Goal: Information Seeking & Learning: Learn about a topic

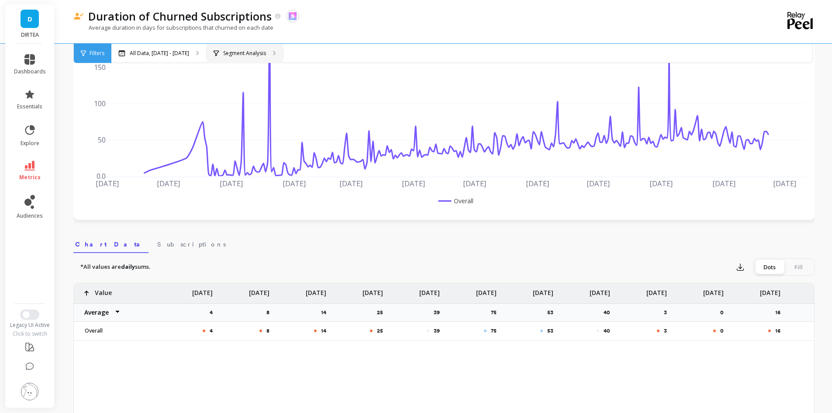
scroll to position [87, 0]
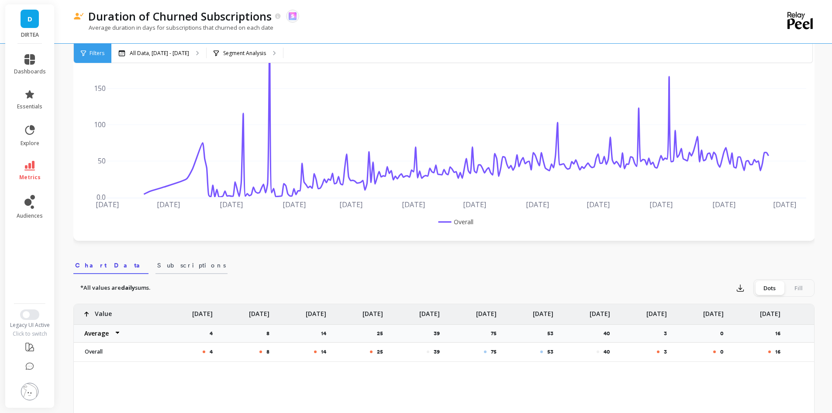
click at [157, 267] on span "Subscriptions" at bounding box center [191, 265] width 69 height 9
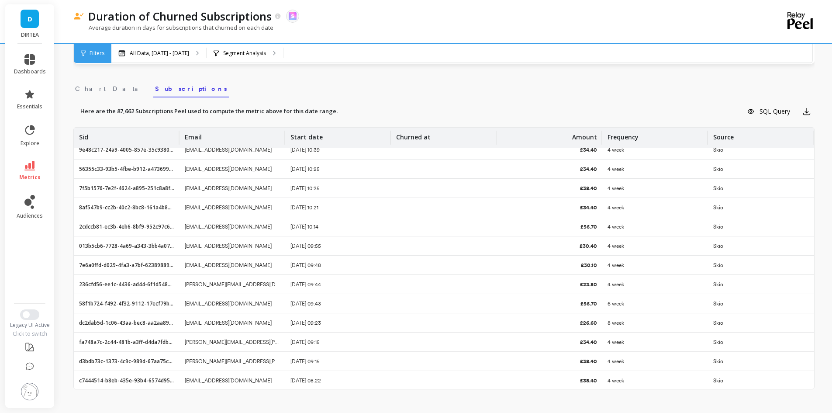
scroll to position [2954, 0]
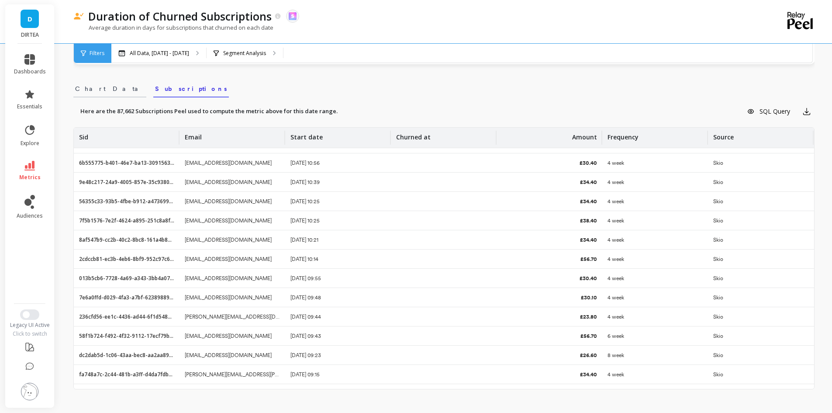
click at [103, 93] on span "Chart Data" at bounding box center [109, 88] width 69 height 9
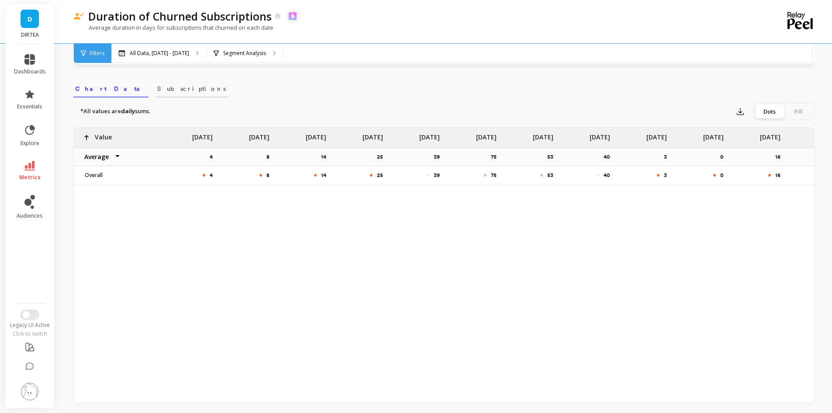
click at [157, 87] on span "Subscriptions" at bounding box center [191, 88] width 69 height 9
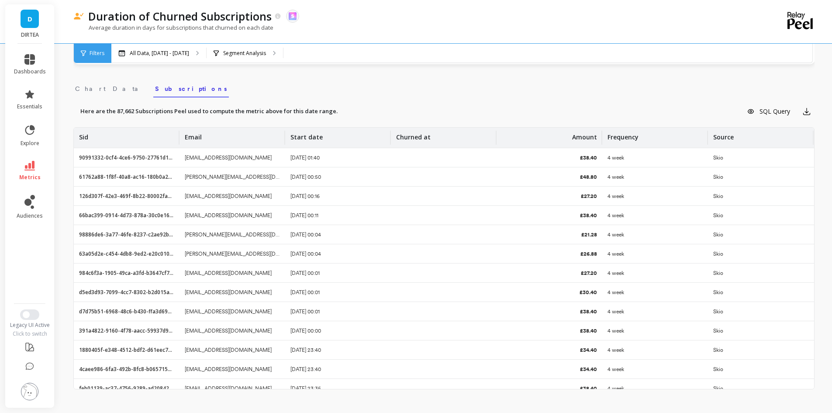
scroll to position [209, 0]
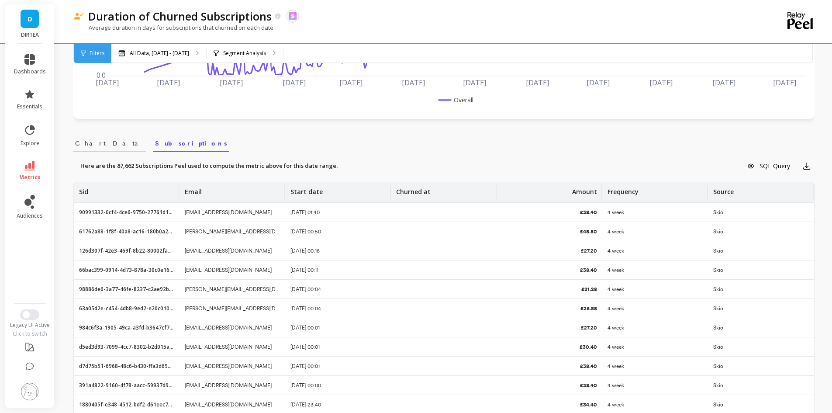
click at [92, 135] on link "Chart Data" at bounding box center [109, 142] width 73 height 20
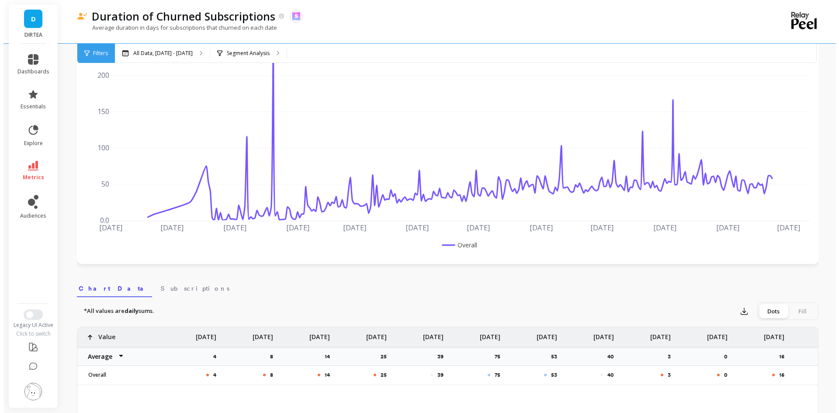
scroll to position [0, 0]
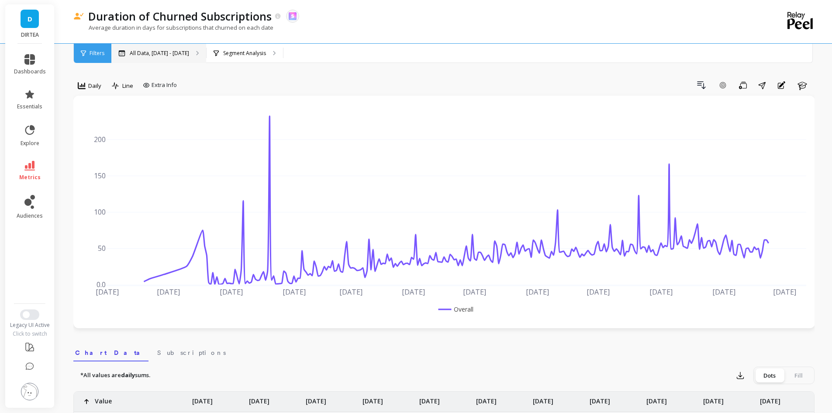
click at [189, 52] on p "All Data, [DATE] - [DATE]" at bounding box center [159, 53] width 59 height 7
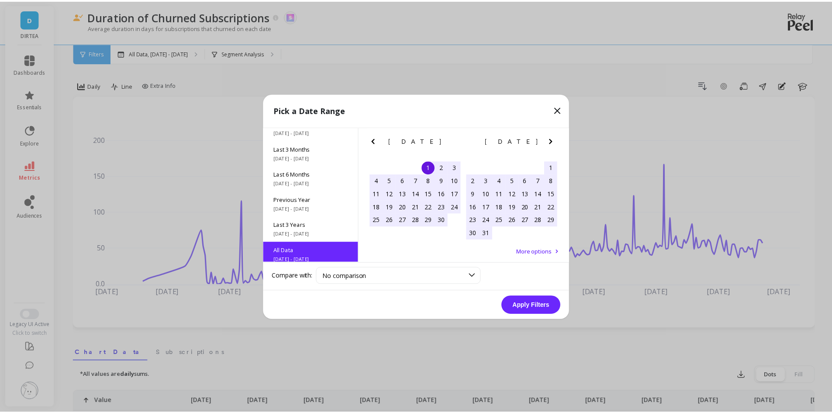
scroll to position [118, 0]
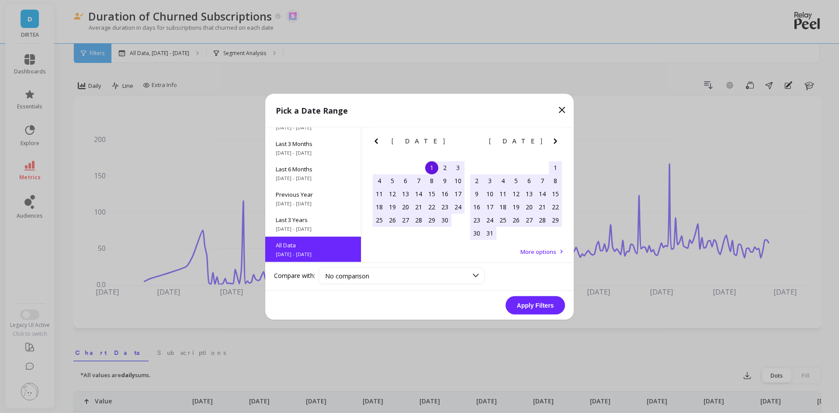
click at [555, 142] on icon "Next Month" at bounding box center [554, 140] width 3 height 5
click at [535, 254] on span "More options" at bounding box center [538, 251] width 36 height 8
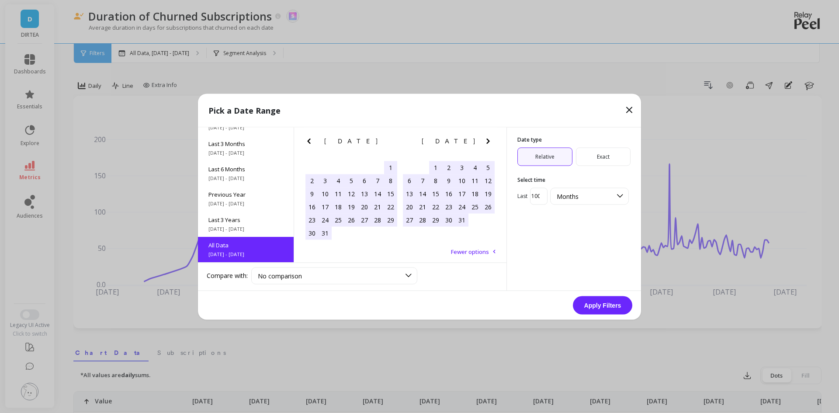
click at [607, 159] on span "Exact" at bounding box center [603, 156] width 55 height 18
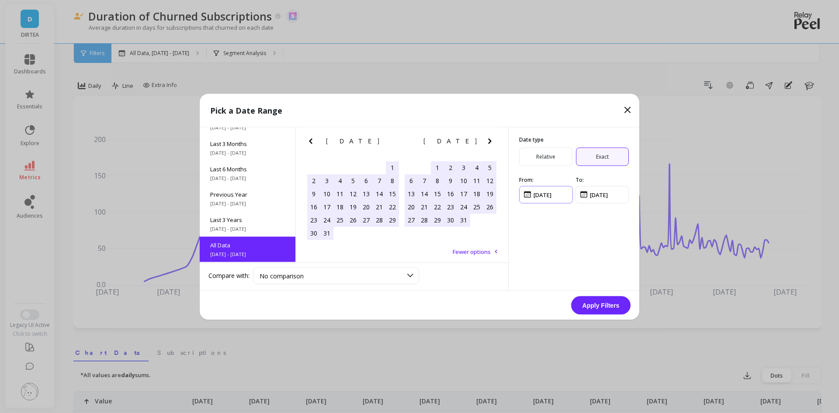
click at [550, 200] on input "input" at bounding box center [546, 194] width 54 height 17
click at [526, 196] on input "input" at bounding box center [546, 194] width 54 height 17
click at [557, 193] on input "input" at bounding box center [546, 194] width 54 height 17
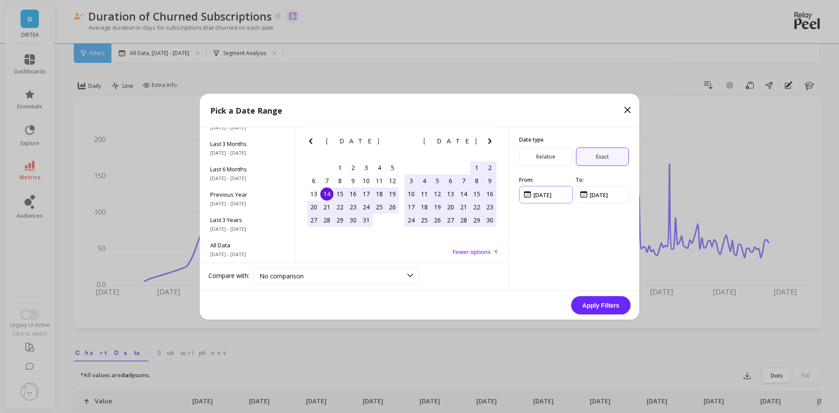
click at [538, 194] on input "input" at bounding box center [546, 194] width 54 height 17
type input "[DATE]"
click at [591, 195] on input "input" at bounding box center [602, 194] width 54 height 17
click at [597, 194] on input "input" at bounding box center [602, 194] width 54 height 17
type input "[DATE]"
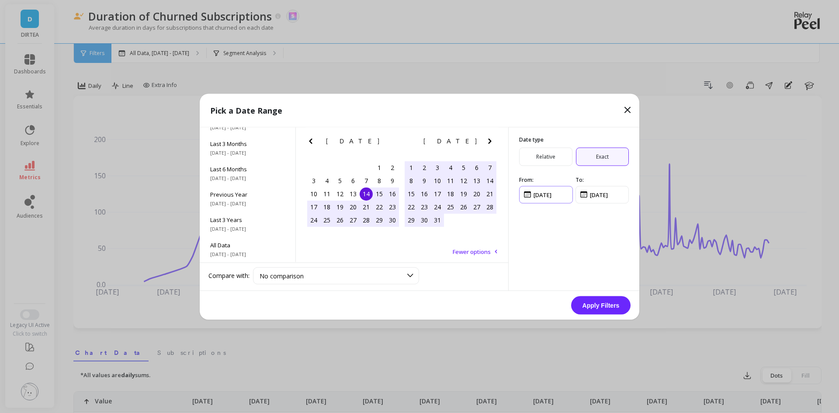
click at [547, 197] on input "input" at bounding box center [546, 194] width 54 height 17
click at [614, 309] on button "Apply Filters" at bounding box center [600, 305] width 59 height 18
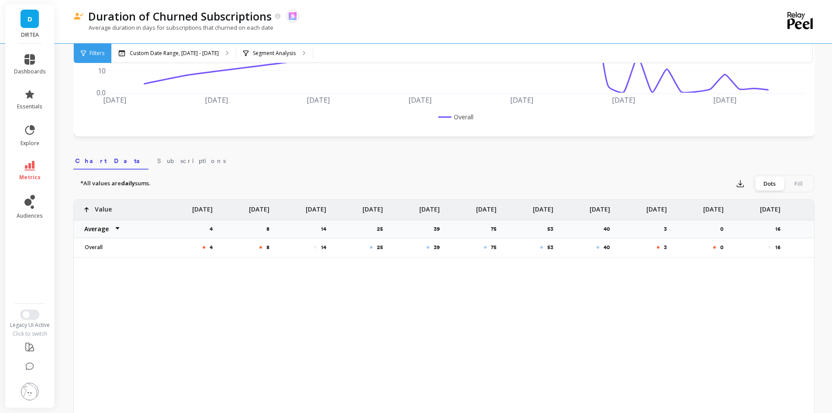
scroll to position [218, 0]
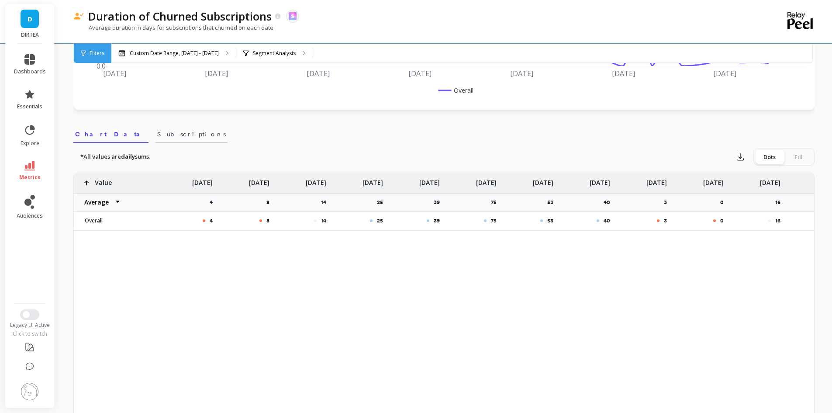
click at [157, 134] on span "Subscriptions" at bounding box center [191, 134] width 69 height 9
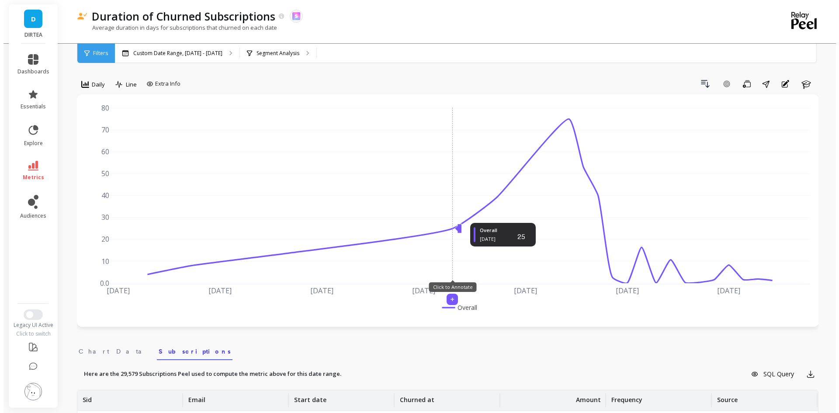
scroll to position [0, 0]
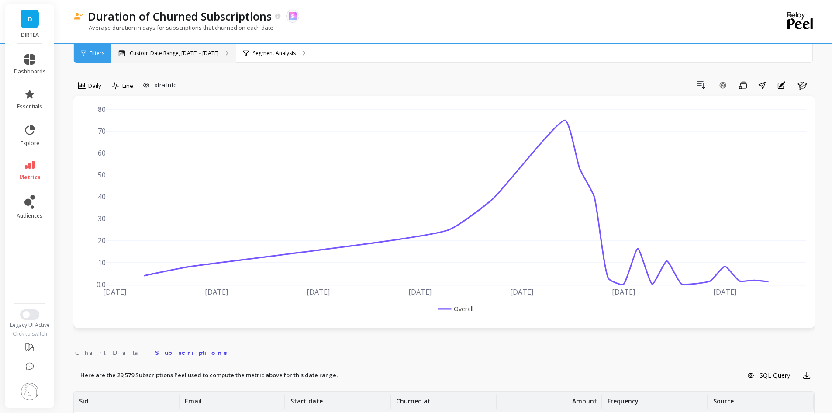
click at [211, 56] on p "Custom Date Range, [DATE] - [DATE]" at bounding box center [174, 53] width 89 height 7
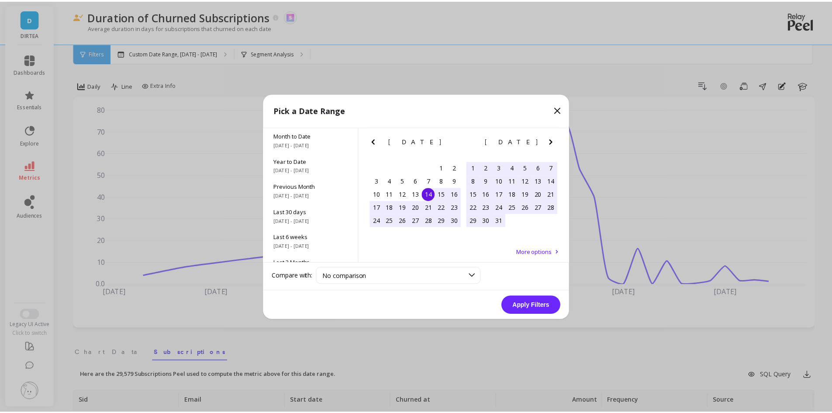
scroll to position [264, 0]
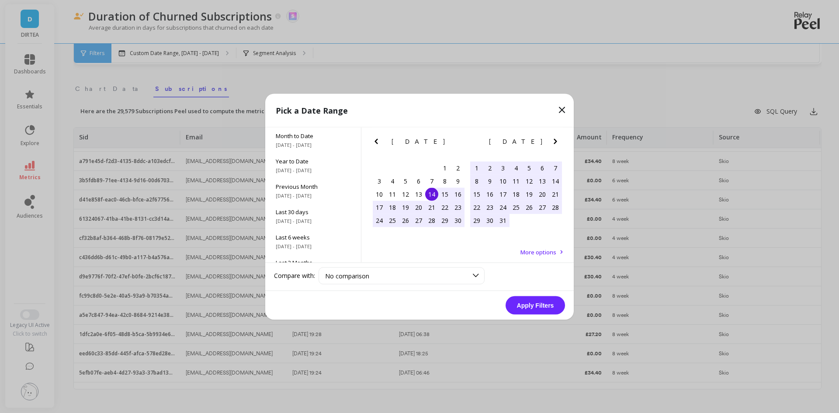
click at [518, 195] on div "18" at bounding box center [515, 193] width 13 height 13
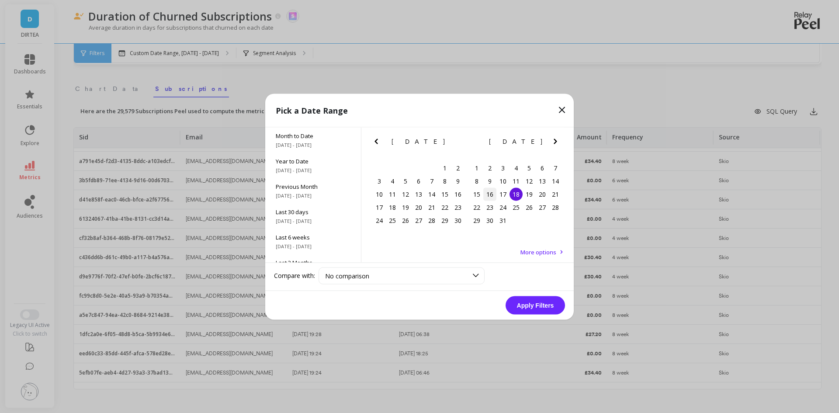
click at [494, 193] on div "16" at bounding box center [489, 193] width 13 height 13
click at [556, 180] on div "14" at bounding box center [555, 180] width 13 height 13
click at [442, 171] on div "1" at bounding box center [444, 167] width 13 height 13
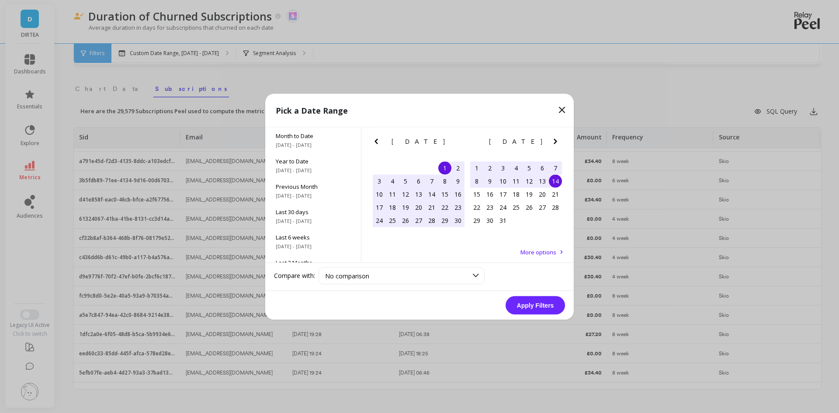
click at [556, 183] on div "14" at bounding box center [555, 180] width 13 height 13
click at [544, 304] on button "Apply Filters" at bounding box center [534, 305] width 59 height 18
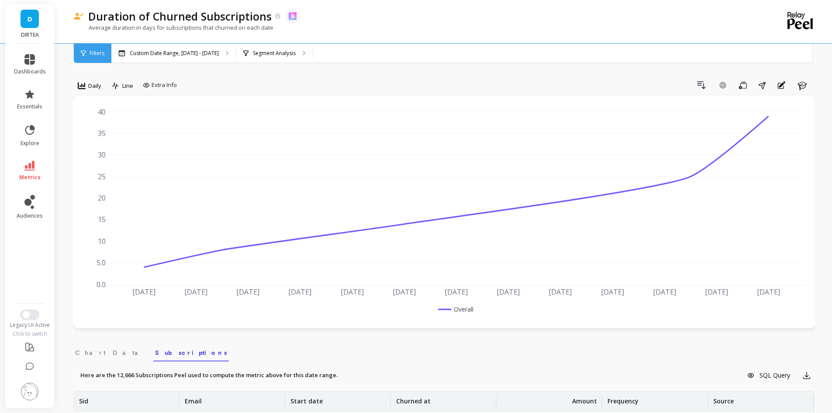
scroll to position [131, 0]
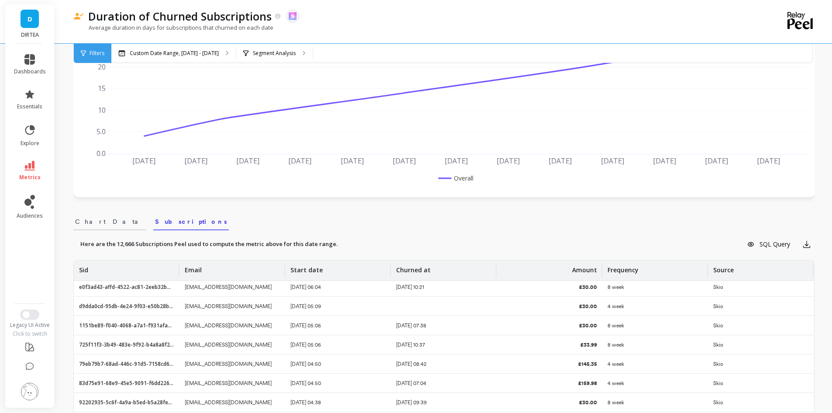
click at [83, 224] on span "Chart Data" at bounding box center [109, 221] width 69 height 9
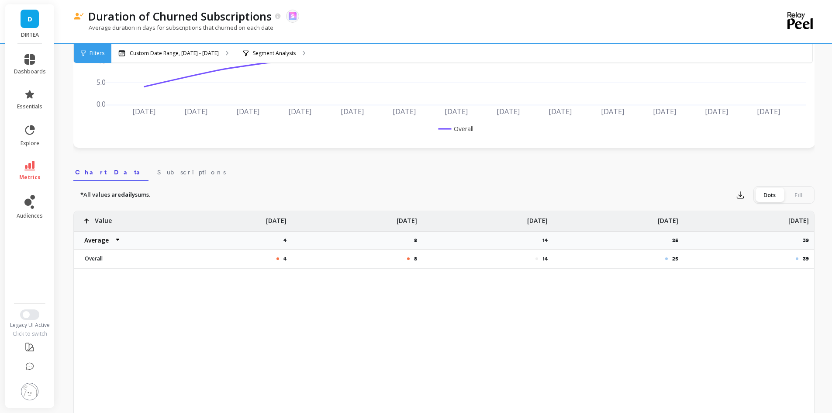
scroll to position [175, 0]
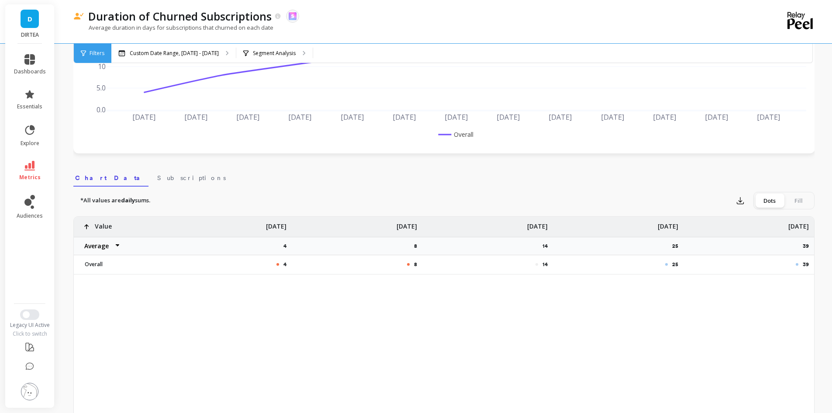
click at [782, 225] on div "[DATE]" at bounding box center [749, 227] width 131 height 20
click at [801, 206] on div "Fill" at bounding box center [798, 200] width 29 height 14
click at [0, 0] on input "Dots Fill" at bounding box center [0, 0] width 0 height 0
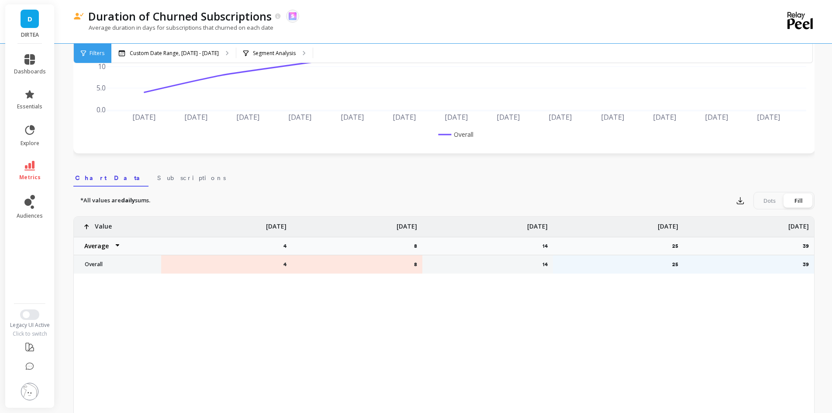
click at [385, 317] on div "4 8 14 25 39 Value Average Sum Max Min [DATE] [DATE] [DATE] [DATE] [DATE] 39 Ov…" at bounding box center [443, 353] width 741 height 275
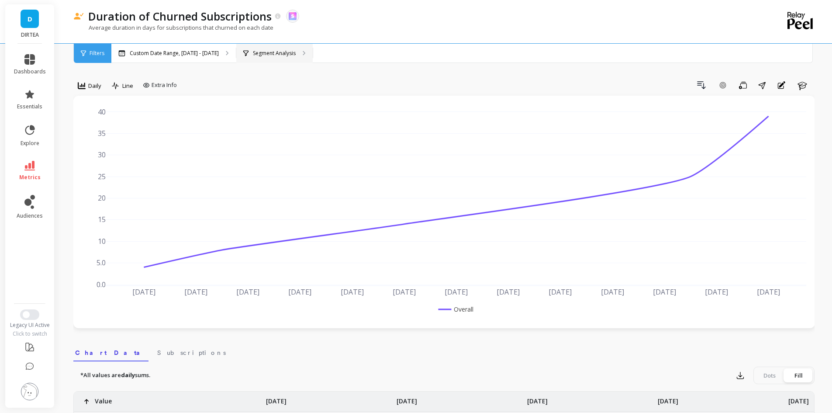
click at [278, 55] on p "Segment Analysis" at bounding box center [274, 53] width 43 height 7
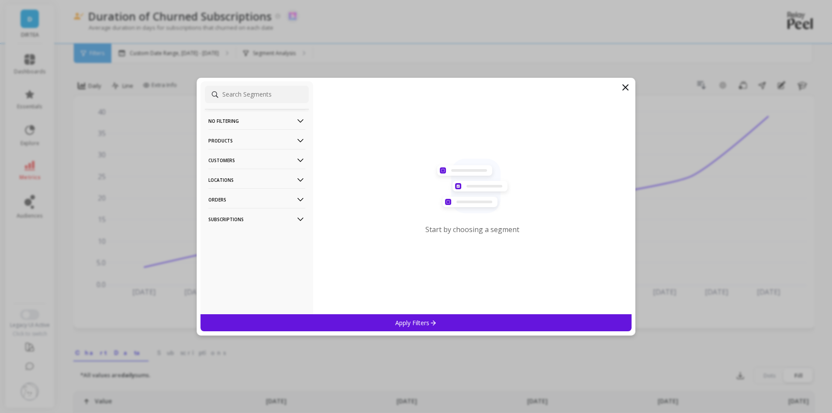
click at [623, 89] on icon at bounding box center [625, 87] width 5 height 5
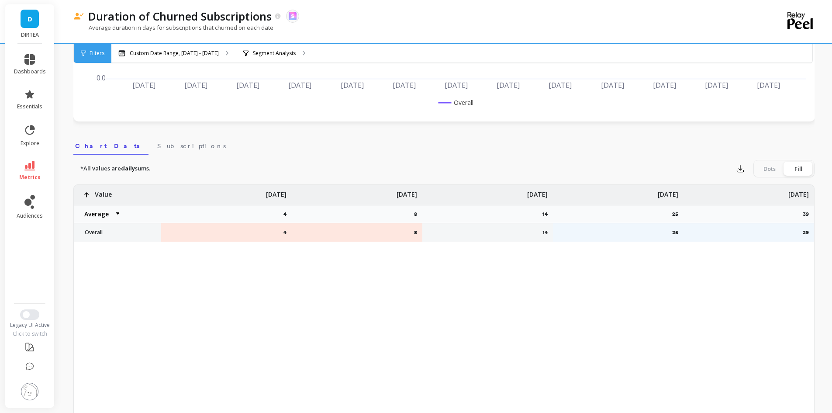
scroll to position [175, 0]
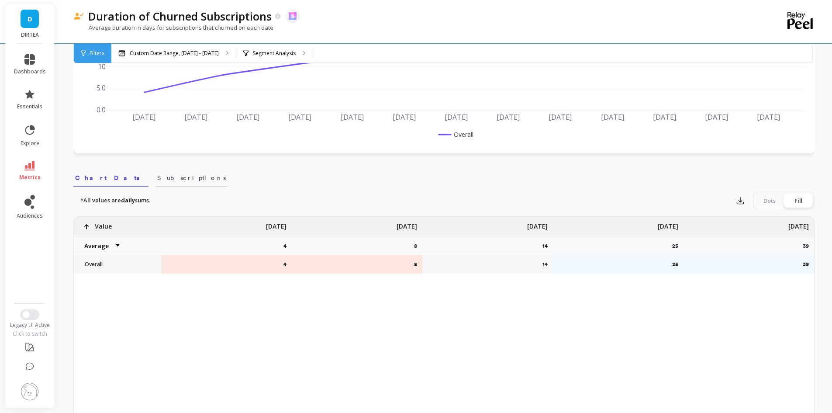
click at [155, 172] on link "Subscriptions" at bounding box center [191, 176] width 72 height 20
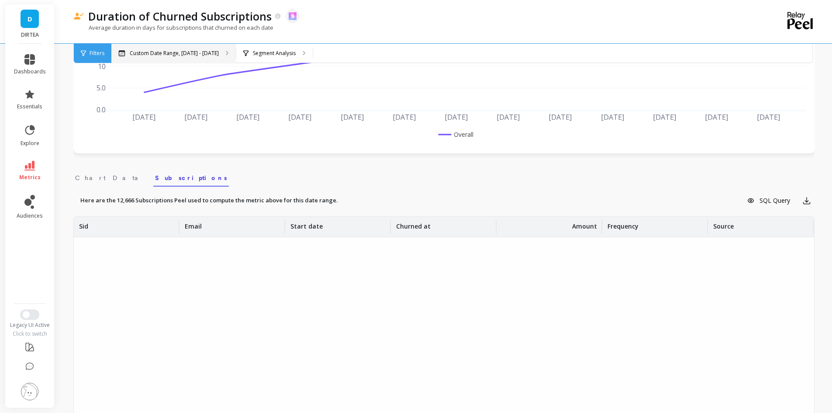
click at [189, 52] on p "Custom Date Range, [DATE] - [DATE]" at bounding box center [174, 53] width 89 height 7
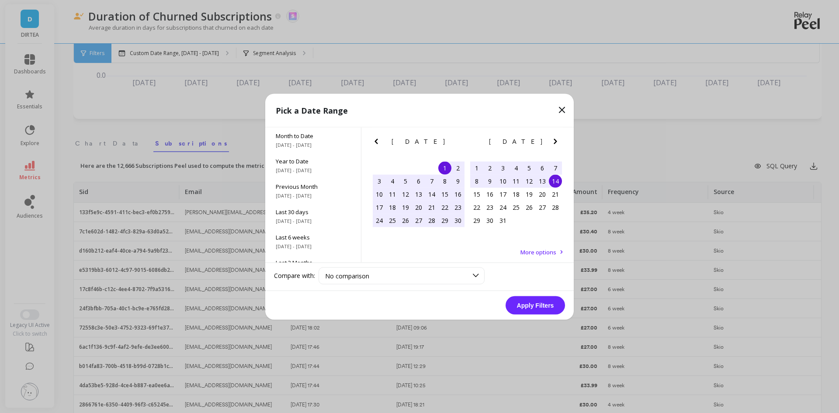
click at [543, 181] on div "13" at bounding box center [541, 180] width 13 height 13
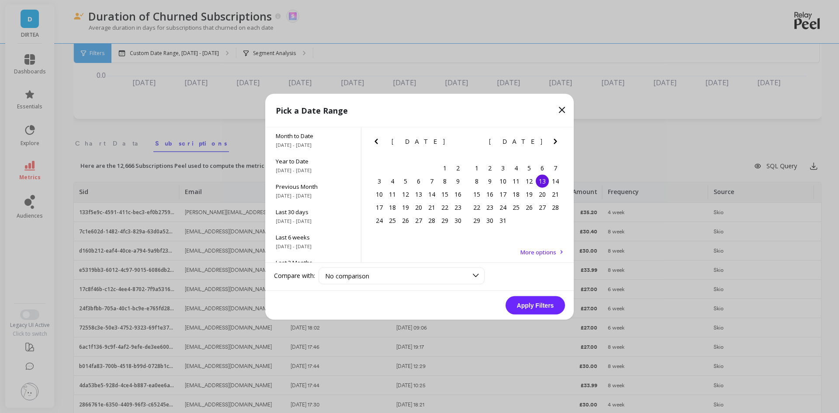
click at [543, 181] on div "13" at bounding box center [541, 180] width 13 height 13
click at [531, 309] on button "Apply Filters" at bounding box center [534, 305] width 59 height 18
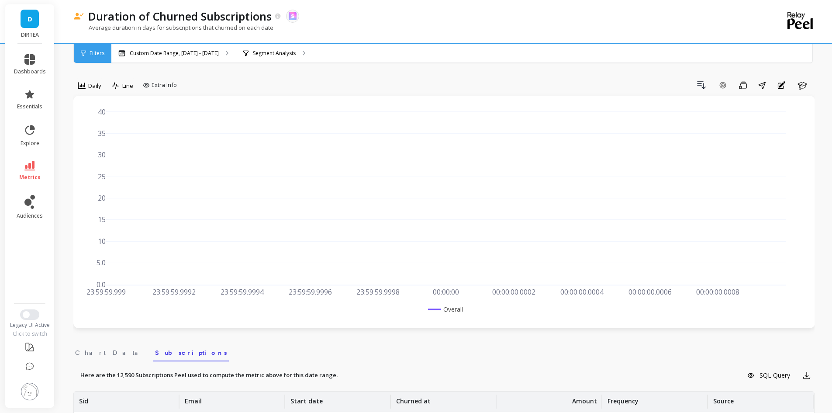
scroll to position [264, 0]
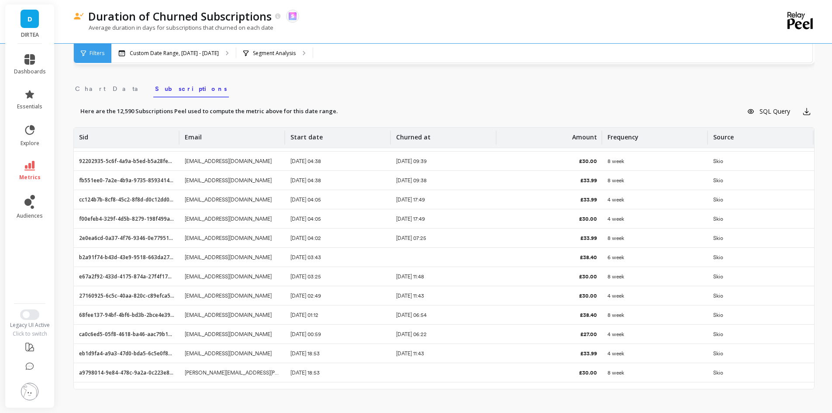
drag, startPoint x: 292, startPoint y: 198, endPoint x: 372, endPoint y: 200, distance: 80.0
click at [370, 200] on div "[DATE] 04:05" at bounding box center [338, 199] width 106 height 19
drag, startPoint x: 399, startPoint y: 200, endPoint x: 447, endPoint y: 202, distance: 48.1
click at [447, 202] on div "[DATE] 17:49" at bounding box center [444, 199] width 106 height 19
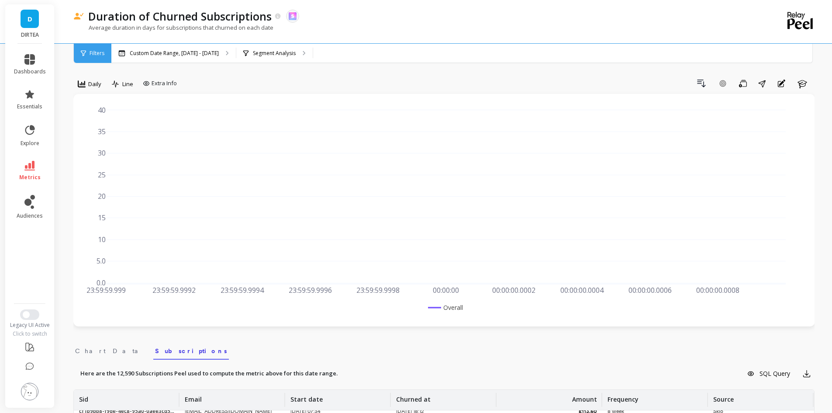
scroll to position [0, 0]
click at [97, 83] on span "Daily" at bounding box center [94, 86] width 13 height 8
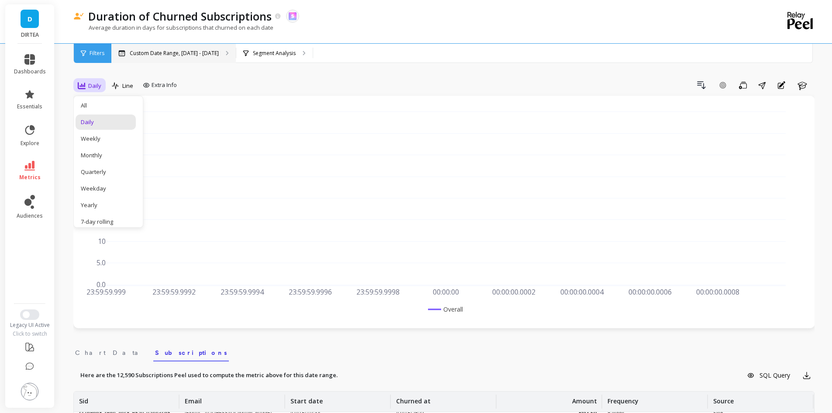
click at [197, 54] on p "Custom Date Range, [DATE] - [DATE]" at bounding box center [174, 53] width 89 height 7
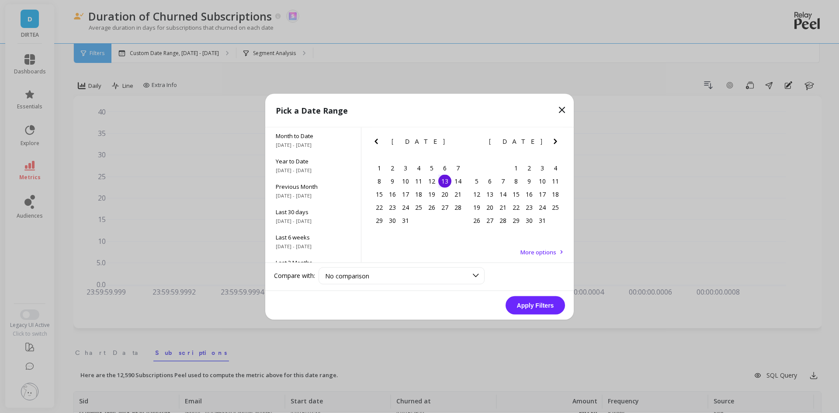
click at [377, 144] on icon "Previous Month" at bounding box center [376, 141] width 10 height 10
click at [444, 166] on div "1" at bounding box center [444, 167] width 13 height 13
click at [557, 309] on button "Apply Filters" at bounding box center [534, 305] width 59 height 18
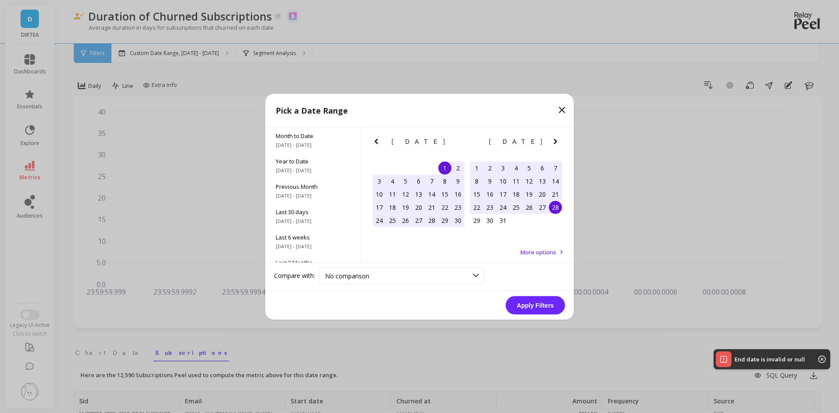
click at [559, 211] on div "28" at bounding box center [555, 206] width 13 height 13
click at [538, 304] on button "Apply Filters" at bounding box center [534, 305] width 59 height 18
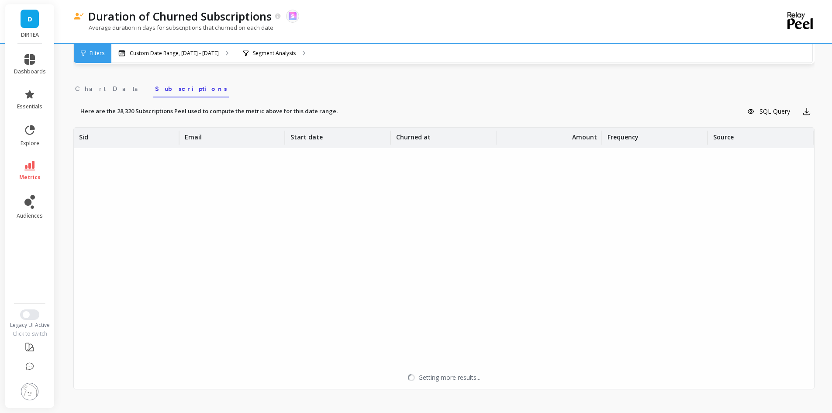
scroll to position [269, 0]
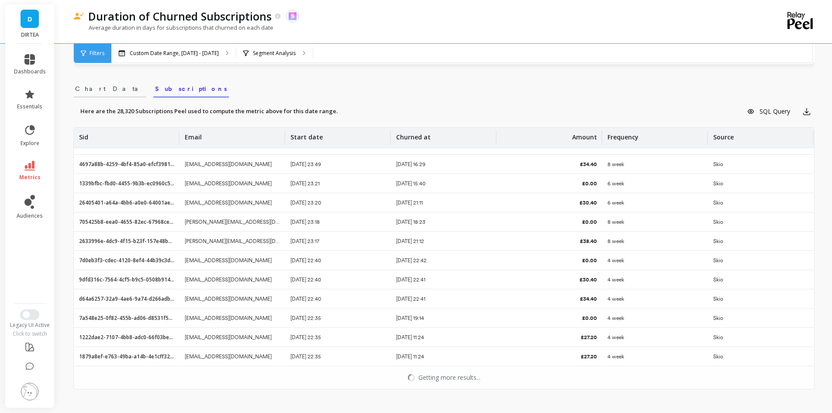
click at [100, 93] on link "Chart Data" at bounding box center [109, 87] width 73 height 20
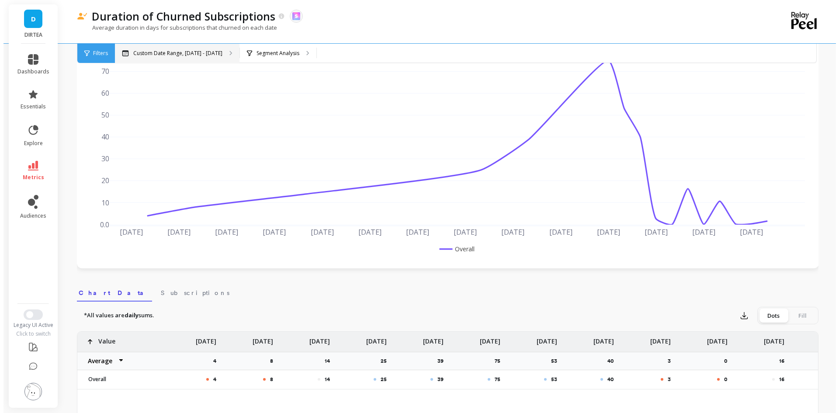
scroll to position [0, 0]
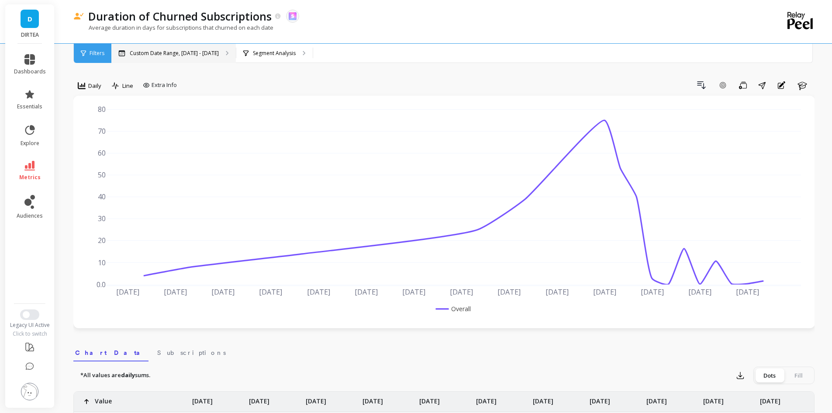
click at [213, 50] on p "Custom Date Range, [DATE] - [DATE]" at bounding box center [174, 53] width 89 height 7
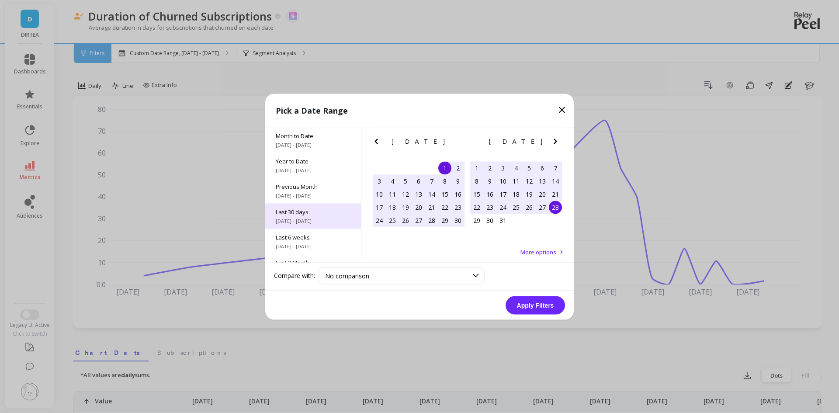
scroll to position [118, 0]
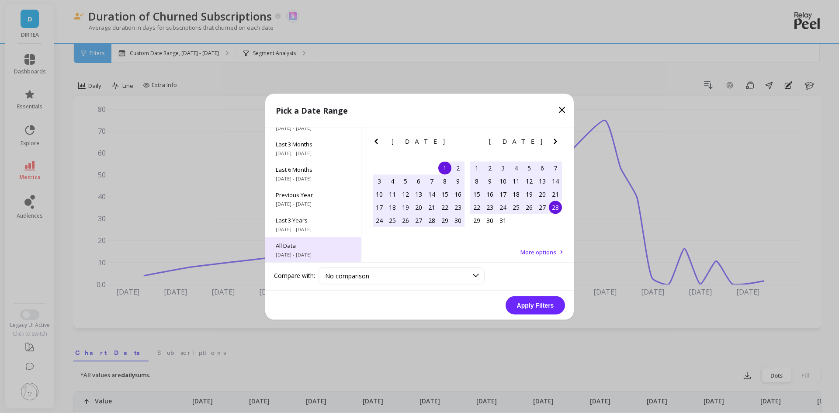
click at [304, 249] on div "All Data [DATE] - [DATE]" at bounding box center [313, 249] width 96 height 25
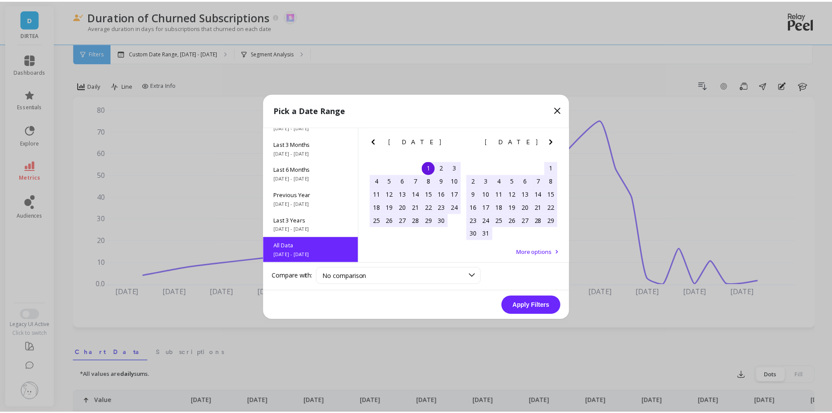
scroll to position [0, 0]
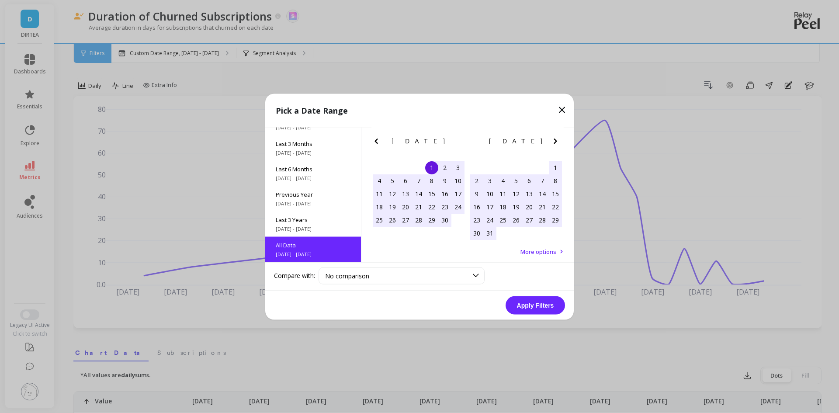
click at [518, 305] on button "Apply Filters" at bounding box center [534, 305] width 59 height 18
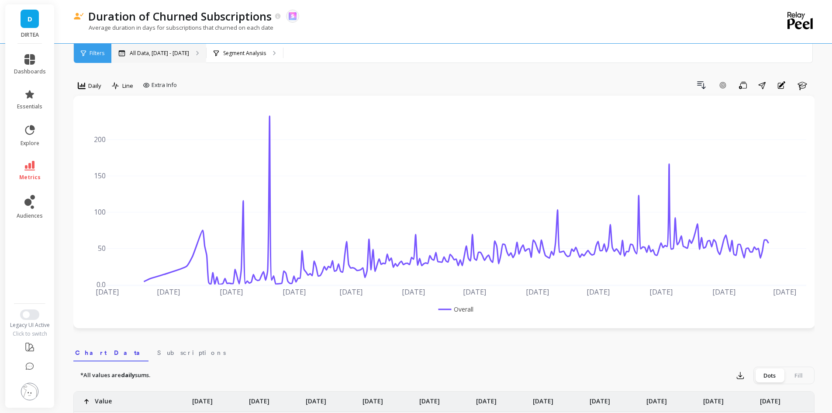
click at [189, 54] on p "All Data, [DATE] - [DATE]" at bounding box center [159, 53] width 59 height 7
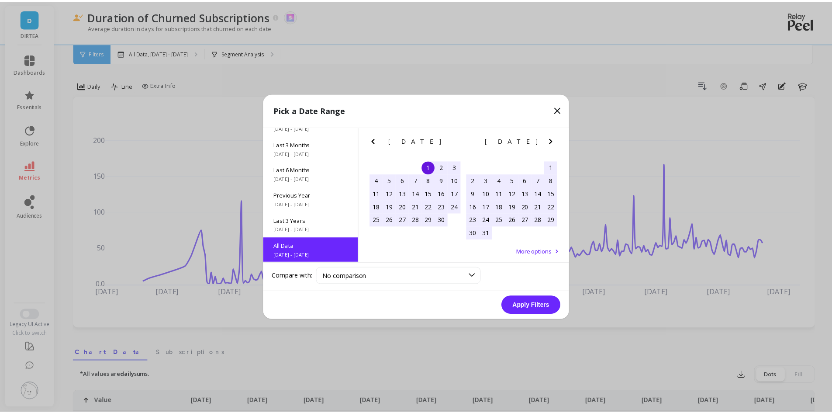
scroll to position [118, 0]
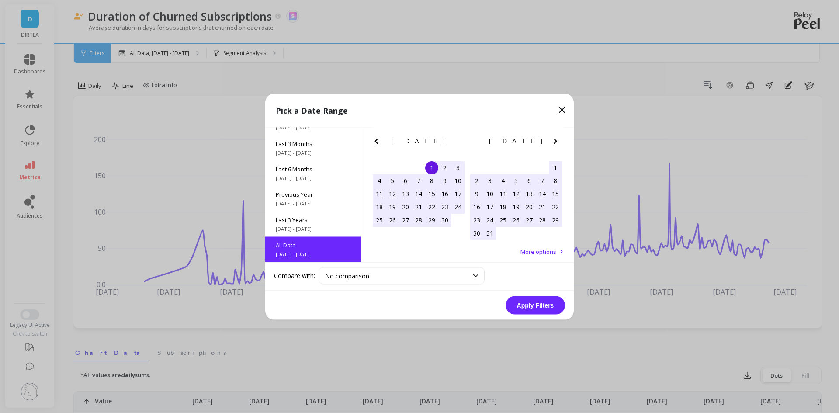
click at [552, 143] on icon "Next Month" at bounding box center [555, 140] width 10 height 10
click at [552, 142] on icon "Next Month" at bounding box center [555, 140] width 10 height 10
click at [549, 249] on span "More options" at bounding box center [538, 251] width 36 height 8
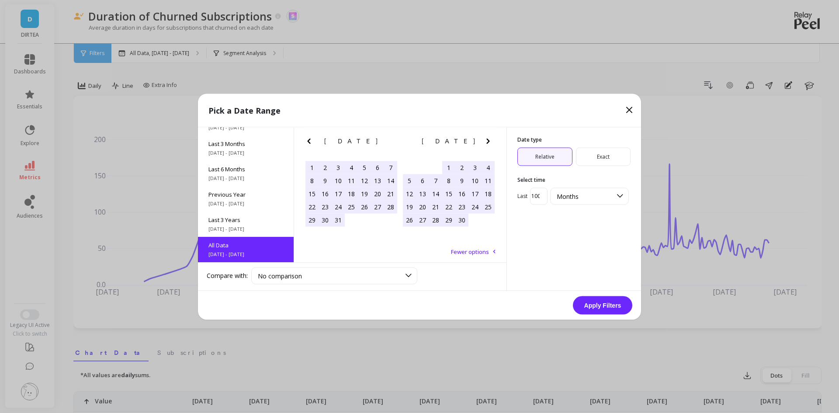
click at [593, 156] on span "Exact" at bounding box center [603, 156] width 55 height 18
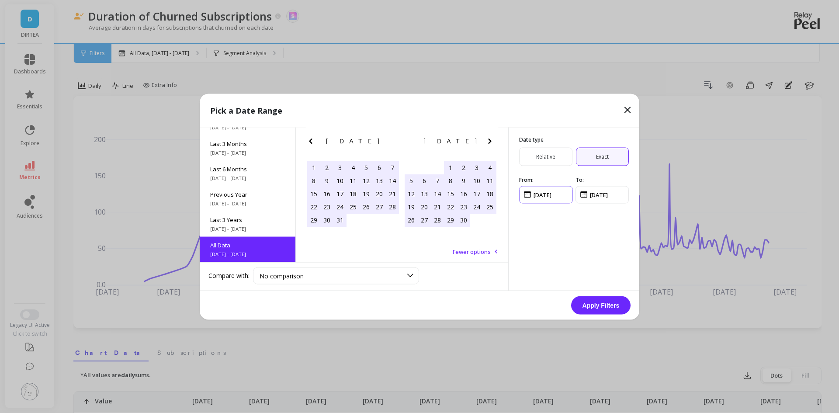
click at [559, 191] on input "input" at bounding box center [546, 194] width 54 height 17
click at [536, 194] on input "input" at bounding box center [546, 194] width 54 height 17
click at [545, 194] on input "input" at bounding box center [546, 194] width 54 height 17
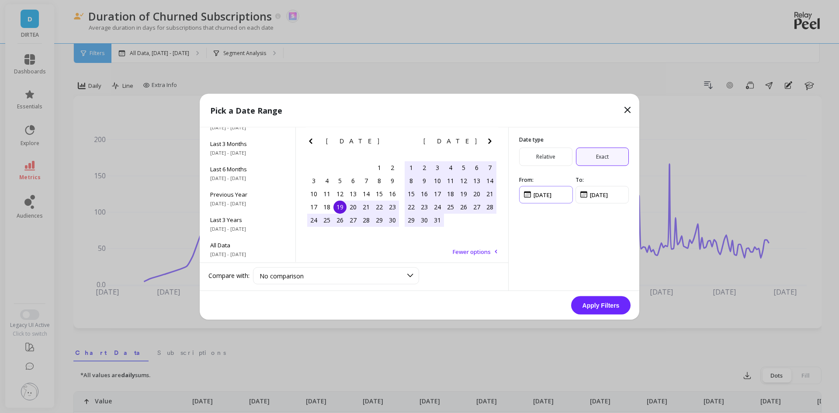
drag, startPoint x: 565, startPoint y: 195, endPoint x: 533, endPoint y: 195, distance: 31.9
click at [533, 195] on input "input" at bounding box center [546, 194] width 54 height 17
type input "[DATE]"
click at [618, 197] on input "input" at bounding box center [602, 194] width 54 height 17
paste input "[DATE]"
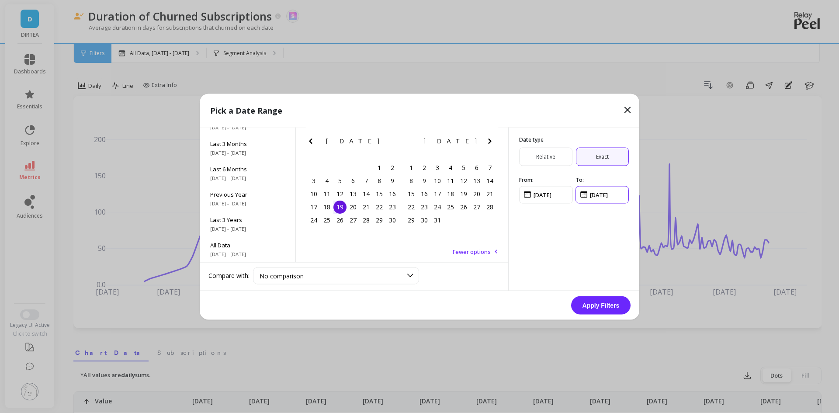
type input "[DATE]"
click at [609, 301] on button "Apply Filters" at bounding box center [600, 305] width 59 height 18
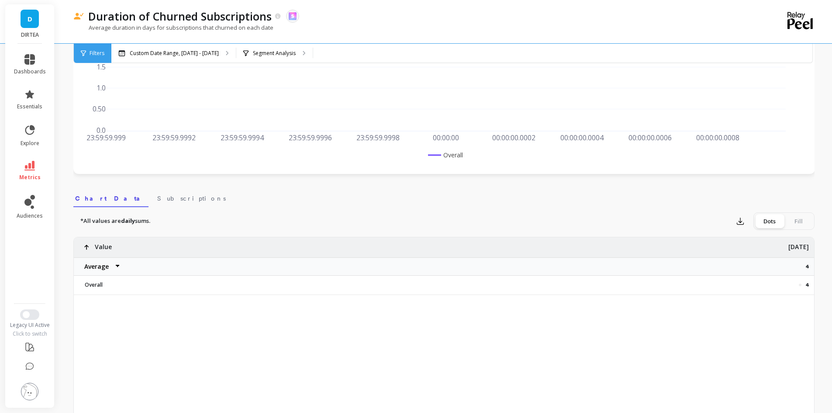
scroll to position [175, 0]
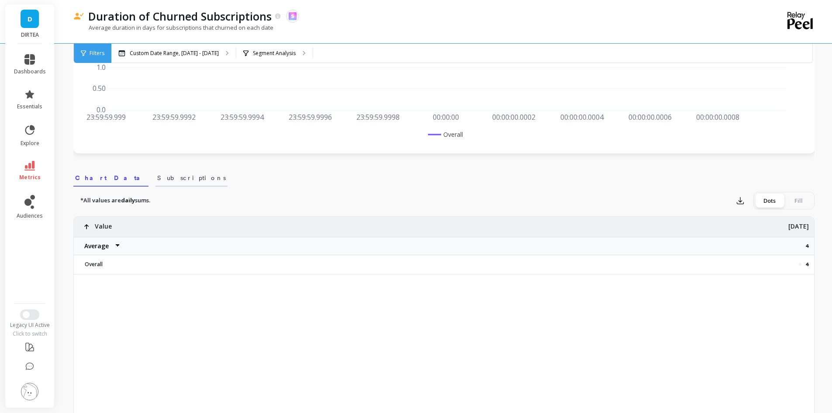
click at [157, 181] on span "Subscriptions" at bounding box center [191, 177] width 69 height 9
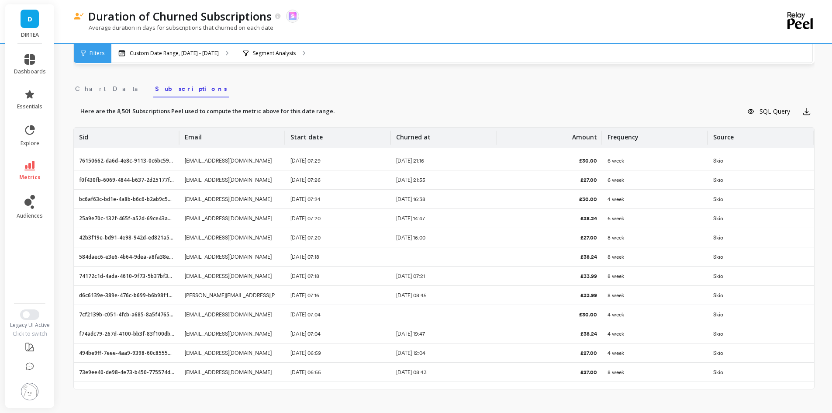
scroll to position [1993, 0]
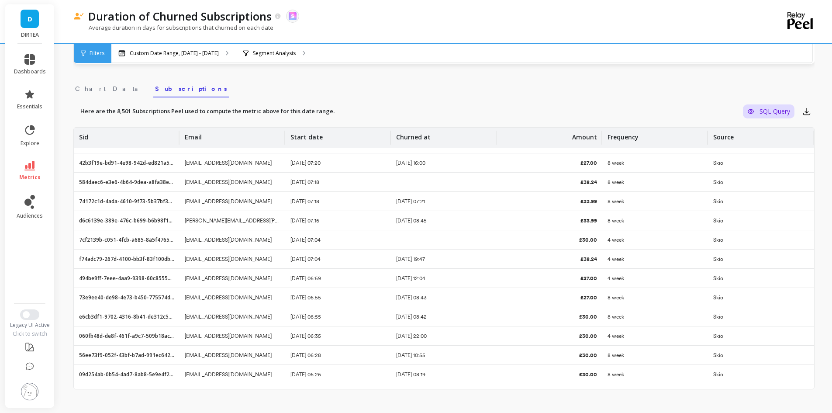
click at [788, 109] on span "SQL Query" at bounding box center [775, 111] width 31 height 8
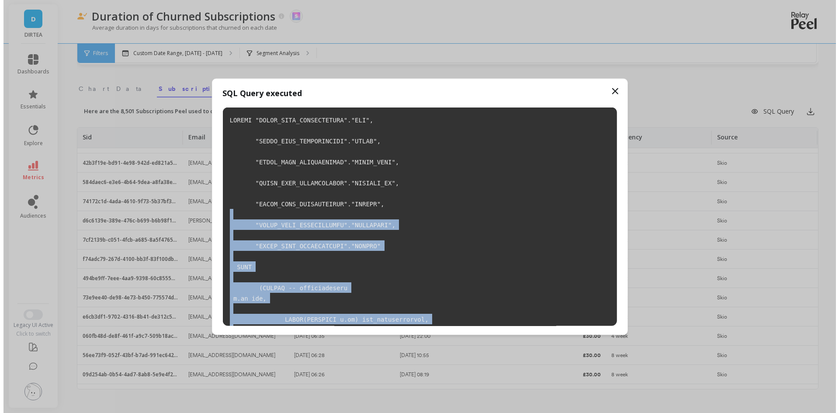
scroll to position [0, 0]
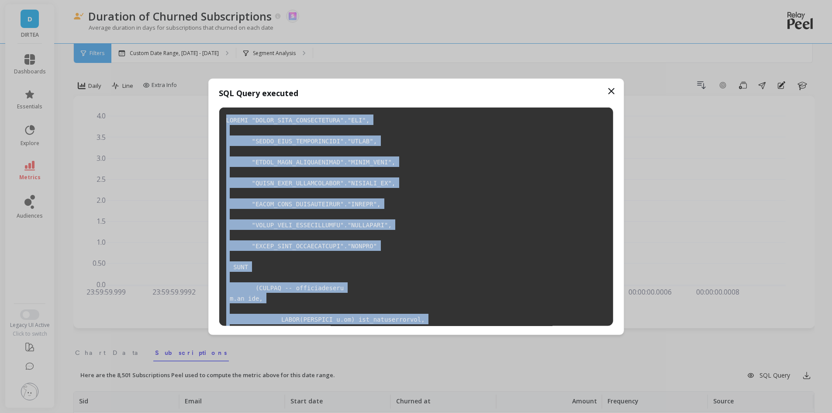
drag, startPoint x: 263, startPoint y: 318, endPoint x: 229, endPoint y: 119, distance: 201.3
click at [229, 119] on div at bounding box center [416, 216] width 394 height 218
copy code "SELECT "DRILL_DOWN_SUBSCRIPTION"."SID", "DRILL_DOWN_SUBSCRIPTION"."EMAIL", "DRI…"
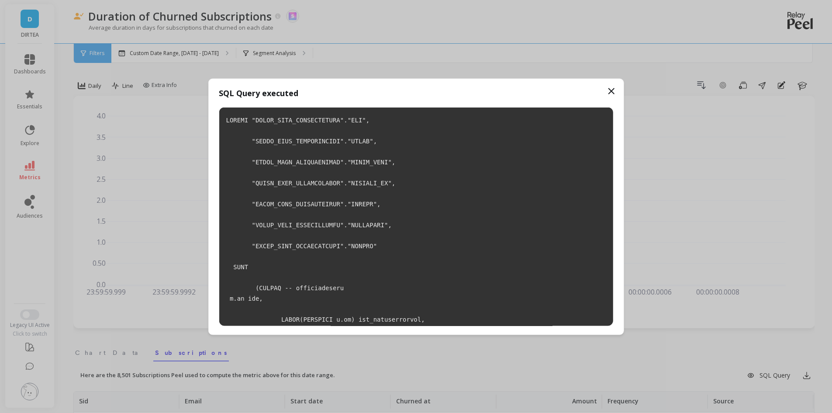
click at [606, 90] on icon at bounding box center [611, 91] width 10 height 10
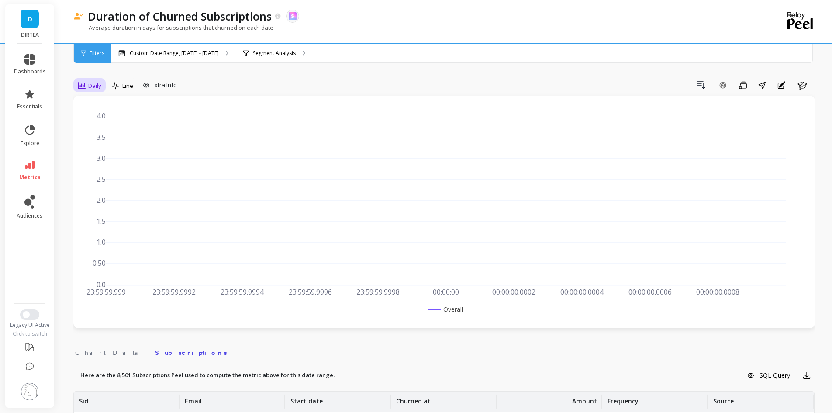
click at [103, 81] on div "Daily" at bounding box center [89, 85] width 29 height 15
click at [112, 152] on div "Monthly" at bounding box center [106, 155] width 50 height 8
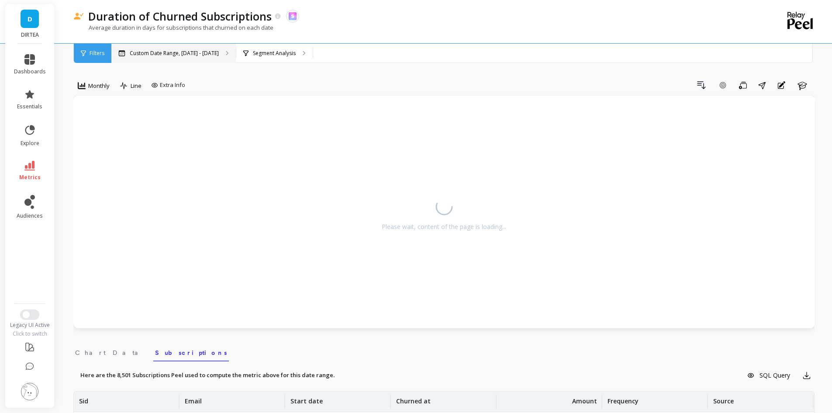
click at [184, 59] on div "Custom Date Range, [DATE] - [DATE]" at bounding box center [173, 53] width 124 height 19
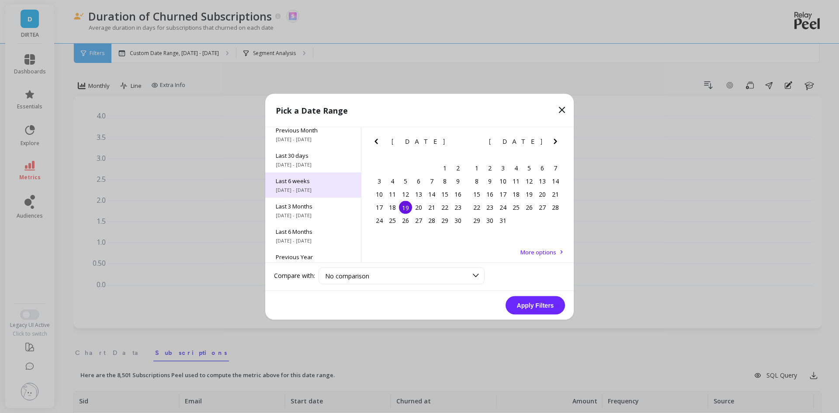
scroll to position [118, 0]
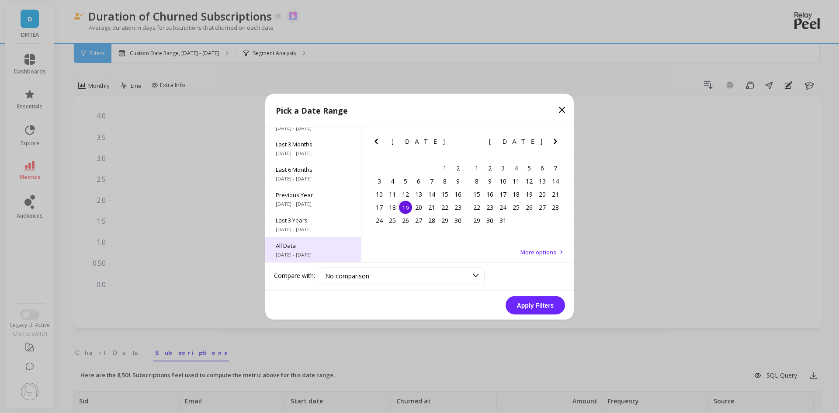
click at [302, 244] on span "All Data" at bounding box center [313, 245] width 75 height 8
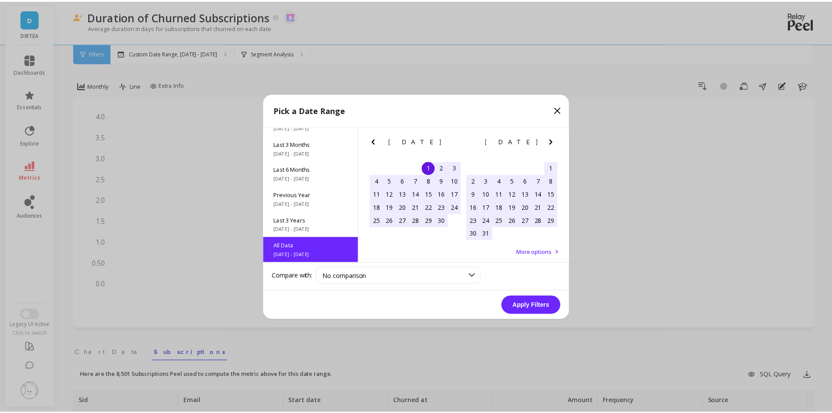
scroll to position [0, 0]
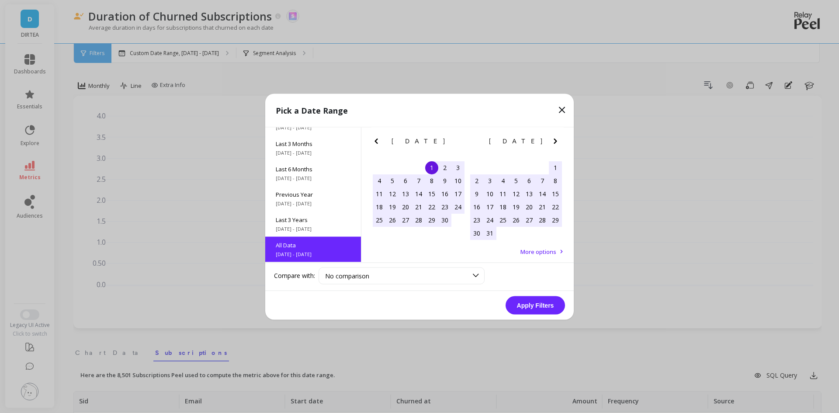
click at [535, 307] on button "Apply Filters" at bounding box center [534, 305] width 59 height 18
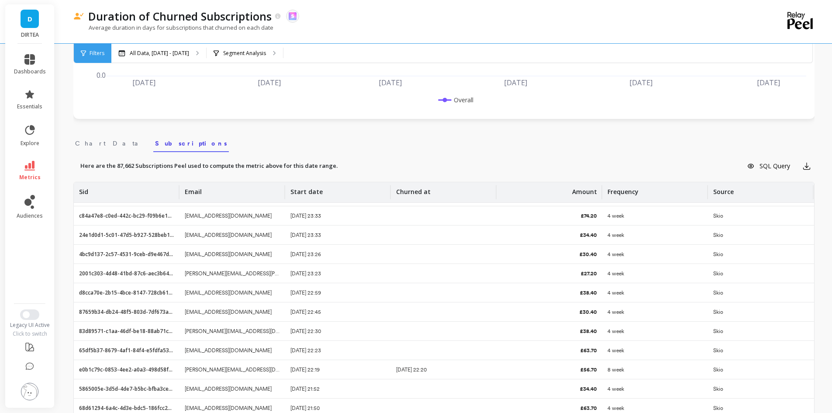
scroll to position [264, 0]
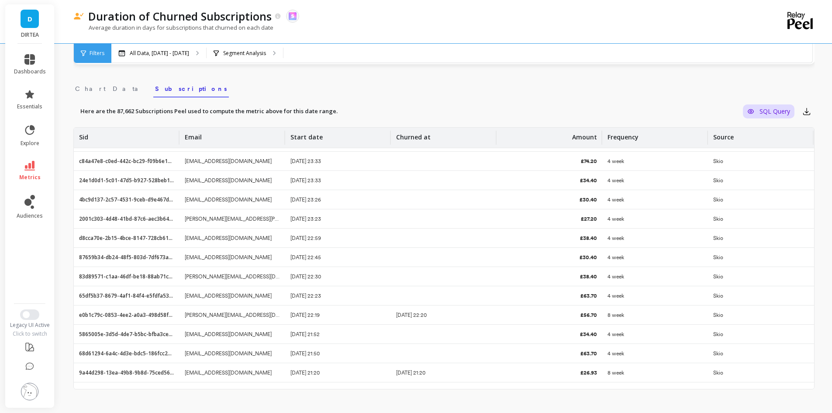
click at [760, 110] on span "SQL Query" at bounding box center [775, 111] width 31 height 8
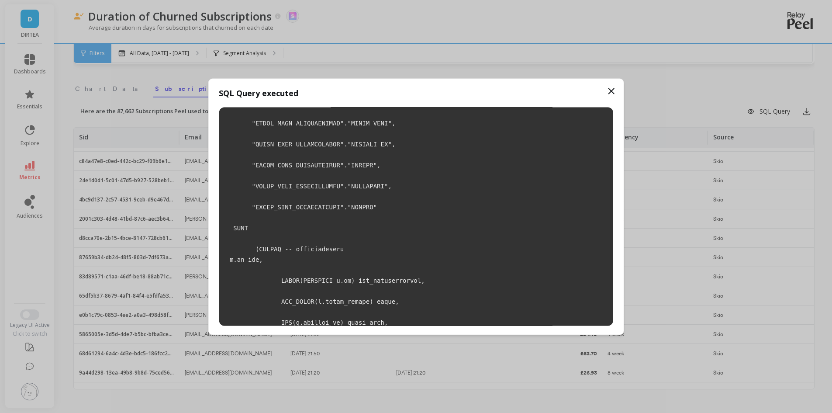
scroll to position [0, 0]
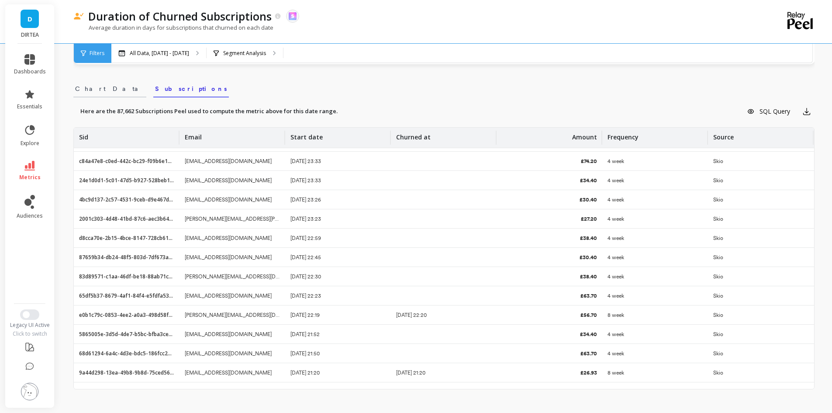
click at [74, 87] on link "Chart Data" at bounding box center [109, 87] width 73 height 20
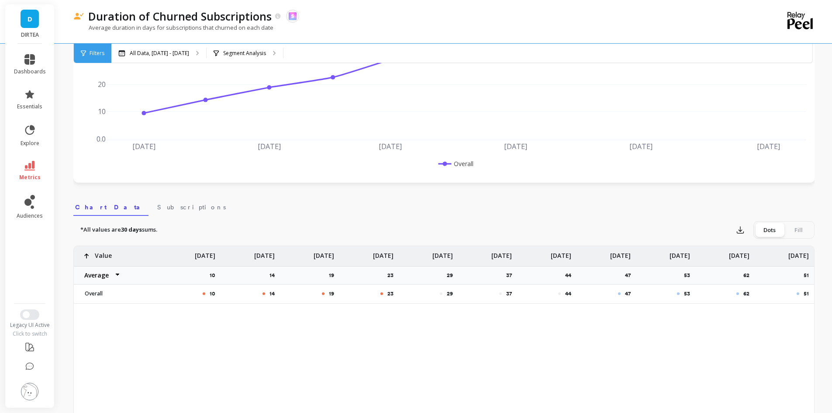
scroll to position [133, 0]
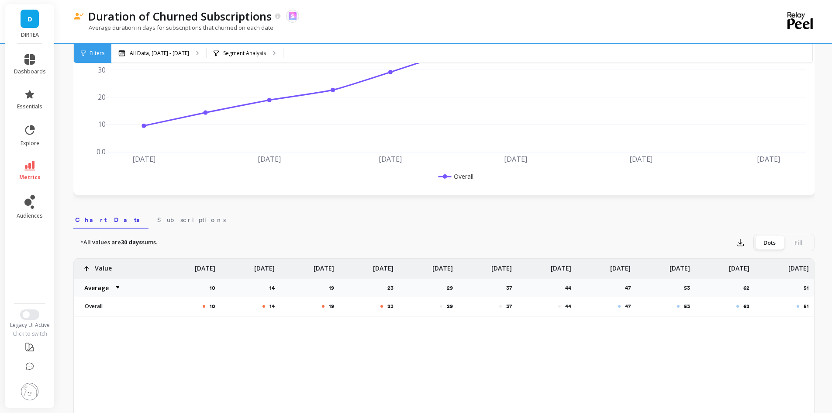
click at [796, 244] on div "Fill" at bounding box center [798, 242] width 29 height 14
click at [0, 0] on input "Dots Fill" at bounding box center [0, 0] width 0 height 0
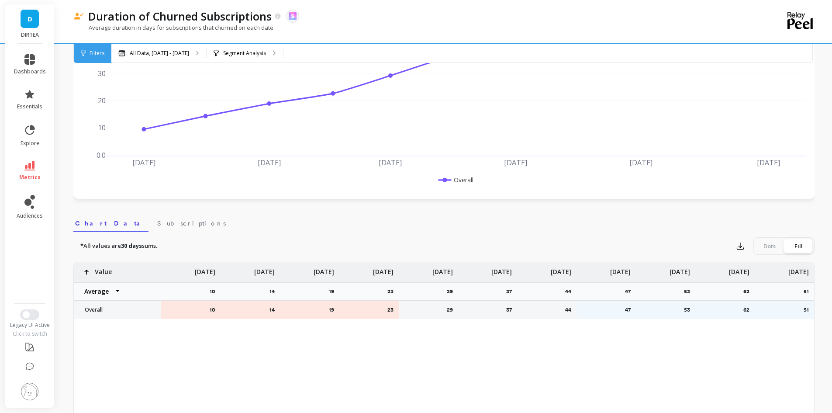
scroll to position [0, 0]
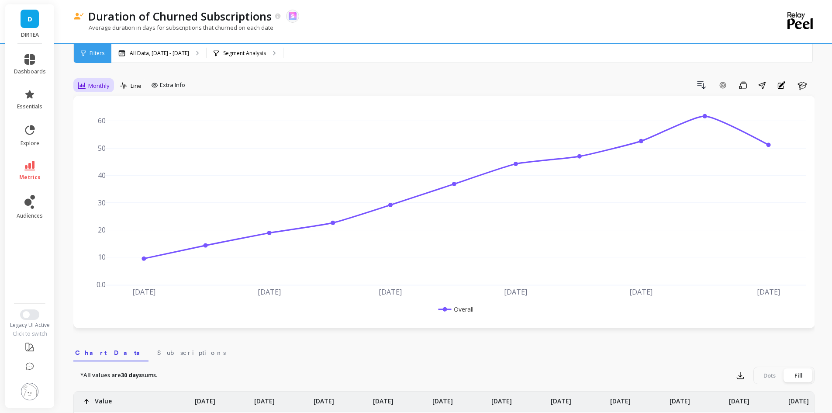
click at [98, 89] on span "Monthly" at bounding box center [98, 86] width 21 height 8
click at [120, 122] on div "Daily" at bounding box center [106, 122] width 50 height 8
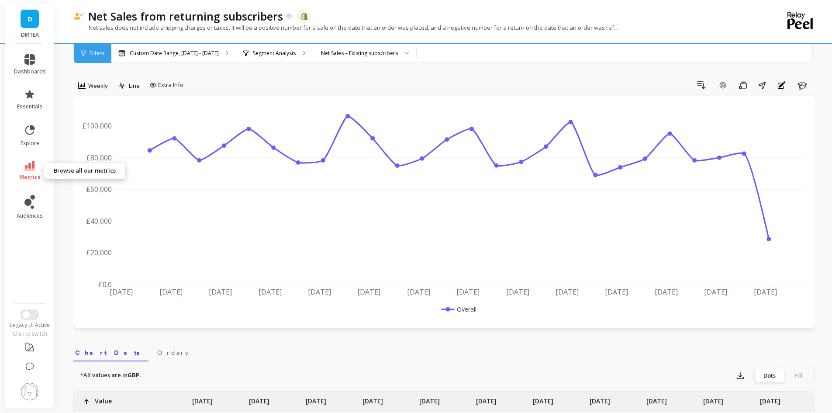
click at [28, 174] on span "metrics" at bounding box center [29, 177] width 21 height 7
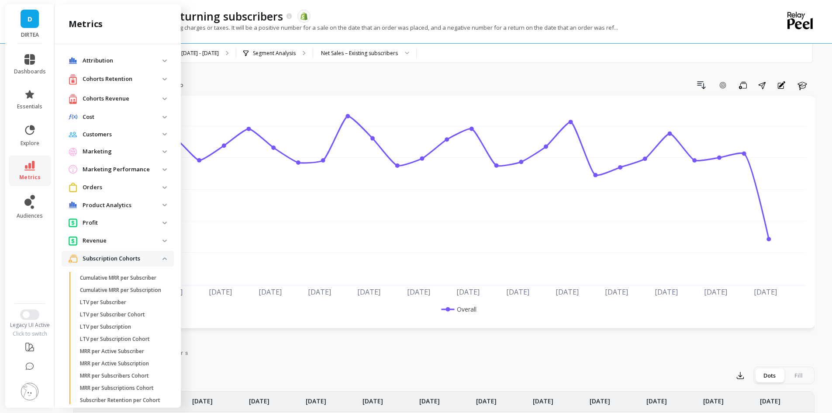
scroll to position [434, 0]
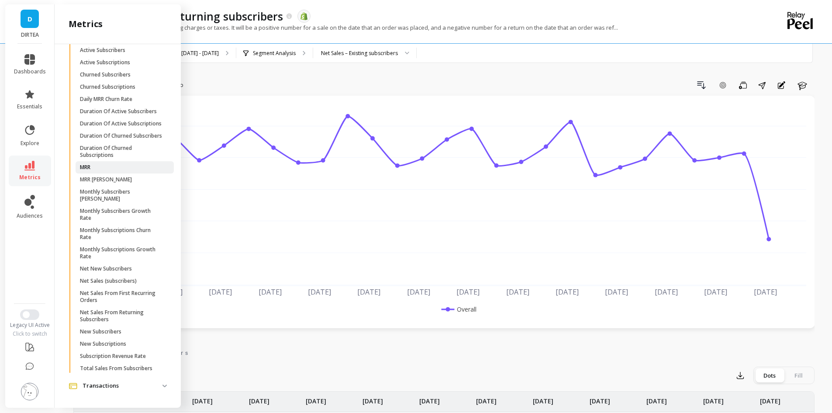
click at [114, 171] on span "MRR" at bounding box center [121, 167] width 83 height 7
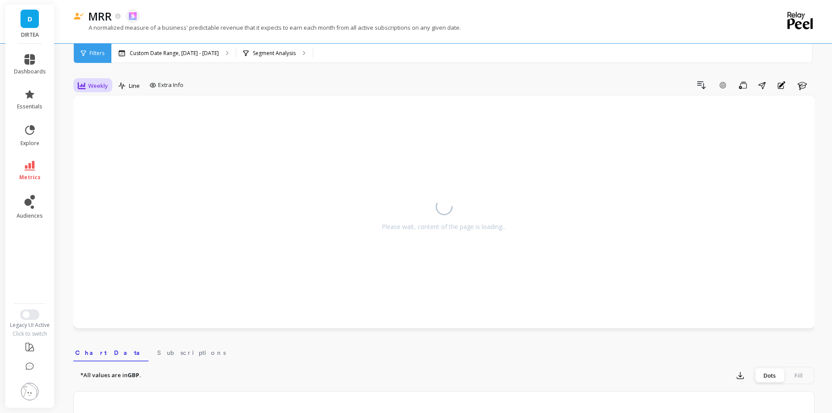
click at [98, 84] on span "Weekly" at bounding box center [98, 86] width 20 height 8
click at [101, 150] on div "Monthly" at bounding box center [106, 155] width 60 height 15
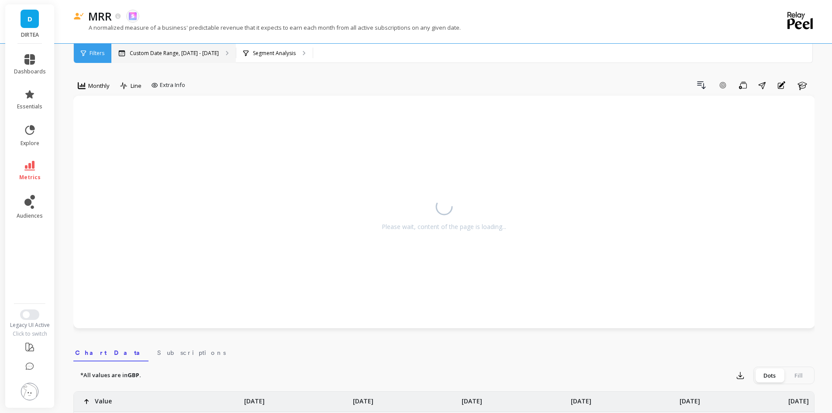
click at [199, 50] on p "Custom Date Range, Apr 1 - Sep 23" at bounding box center [174, 53] width 89 height 7
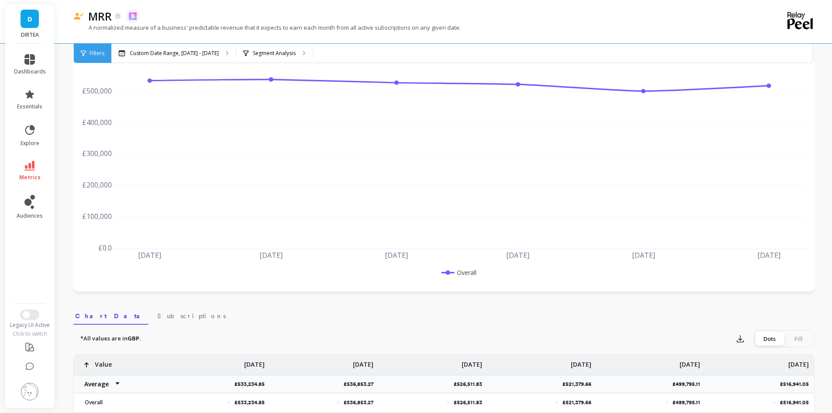
scroll to position [87, 0]
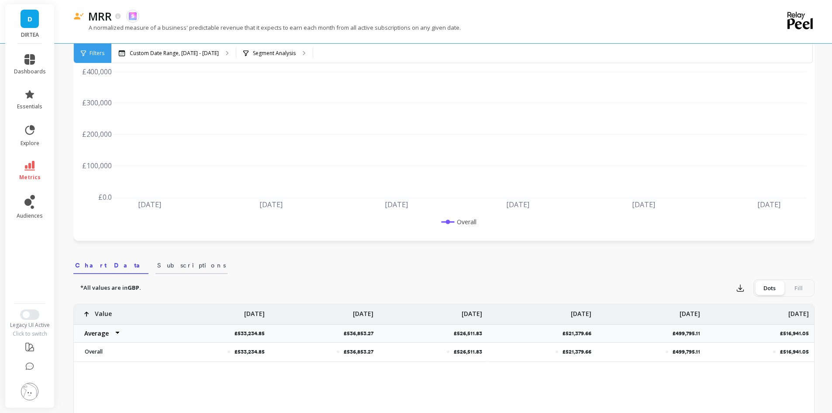
click at [157, 266] on span "Subscriptions" at bounding box center [191, 265] width 69 height 9
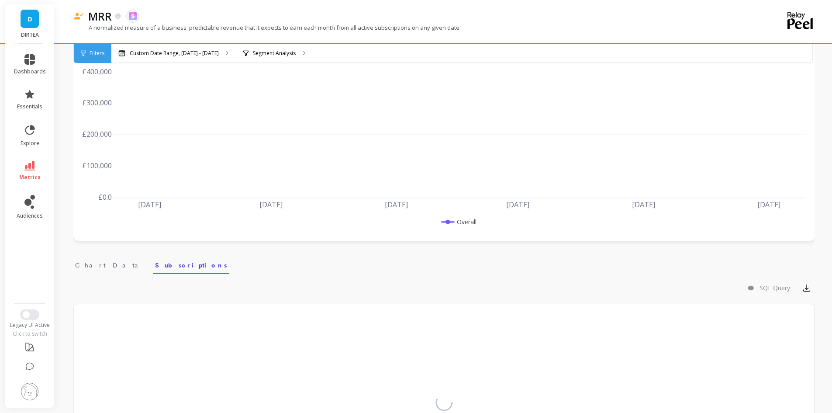
scroll to position [209, 0]
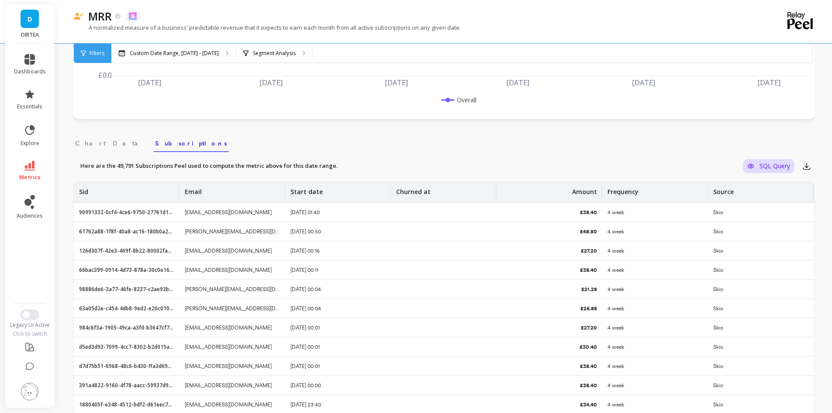
click at [764, 166] on span "SQL Query" at bounding box center [775, 166] width 31 height 8
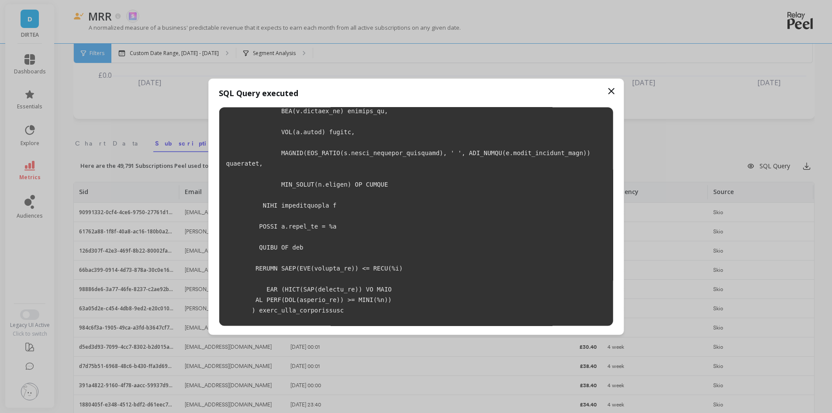
scroll to position [276, 0]
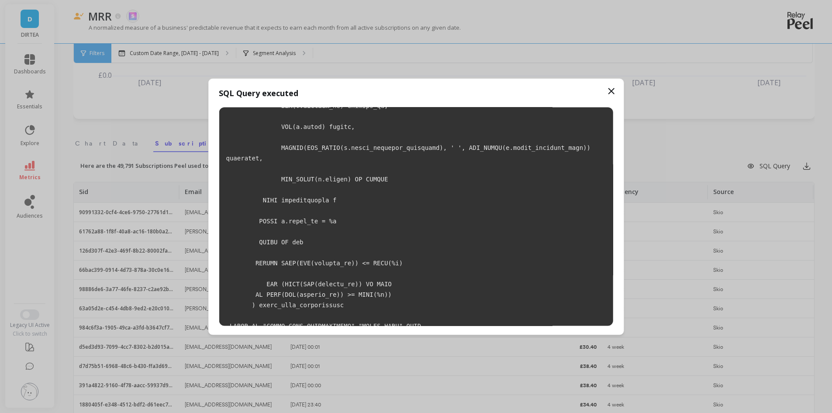
click at [612, 91] on icon at bounding box center [611, 91] width 10 height 10
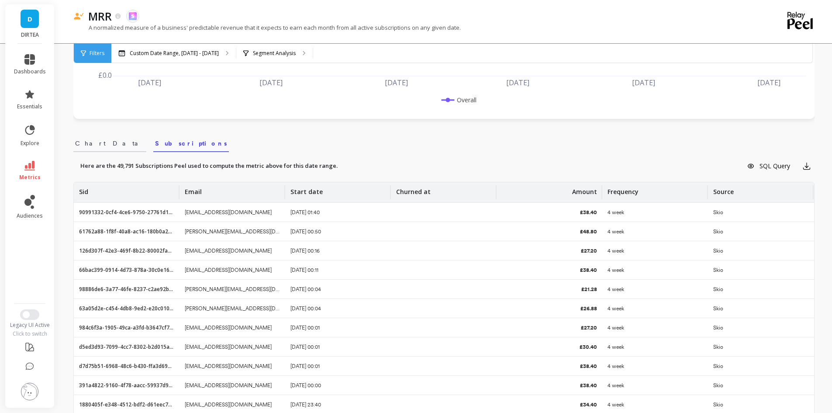
click at [102, 142] on span "Chart Data" at bounding box center [109, 143] width 69 height 9
